Goal: Navigation & Orientation: Find specific page/section

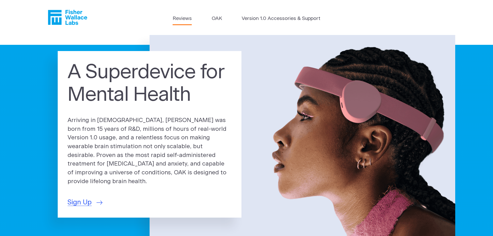
click at [183, 19] on link "Reviews" at bounding box center [181, 18] width 19 height 7
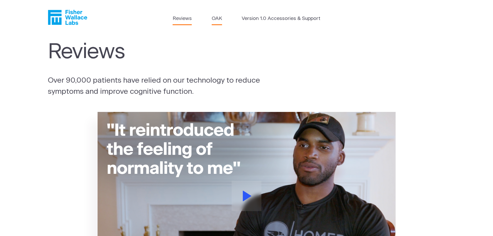
click at [214, 17] on link "OAK" at bounding box center [217, 18] width 10 height 7
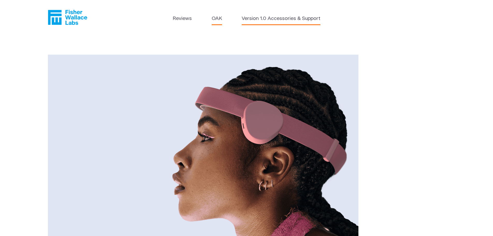
click at [277, 19] on link "Version 1.0 Accessories & Support" at bounding box center [281, 18] width 79 height 7
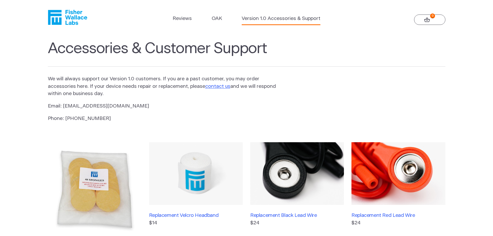
click at [425, 20] on icon at bounding box center [427, 19] width 6 height 5
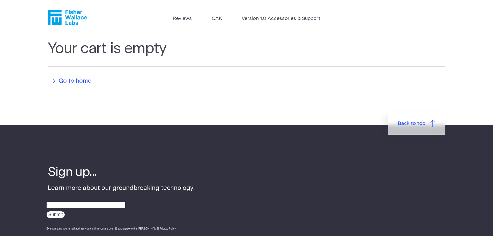
click at [70, 82] on span "Go to home" at bounding box center [75, 81] width 33 height 9
